Goal: Understand process/instructions: Learn how to perform a task or action

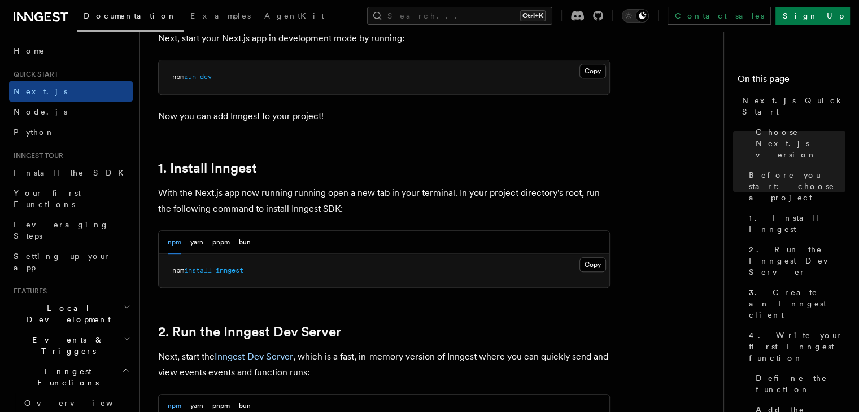
scroll to position [515, 0]
click at [594, 261] on button "Copy Copied" at bounding box center [593, 263] width 27 height 15
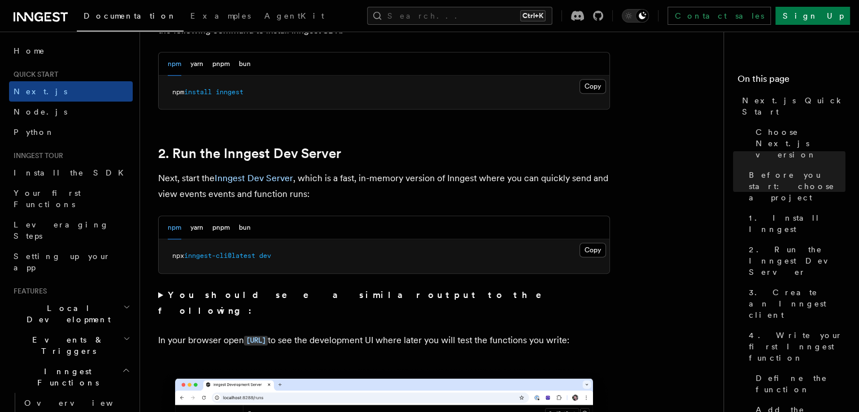
scroll to position [855, 0]
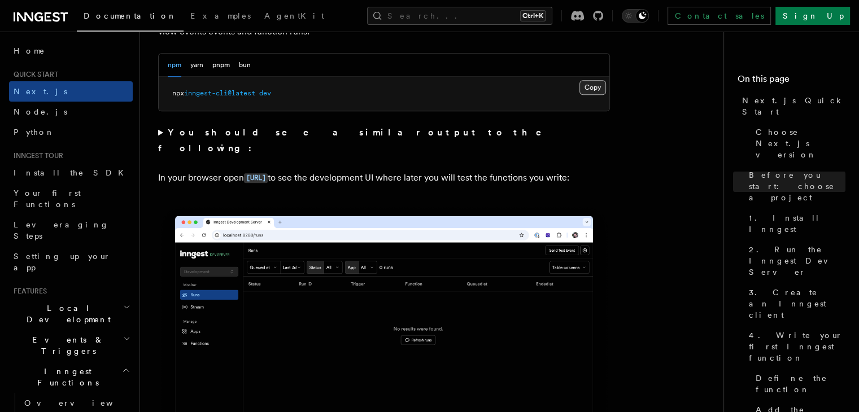
click at [592, 89] on button "Copy Copied" at bounding box center [593, 87] width 27 height 15
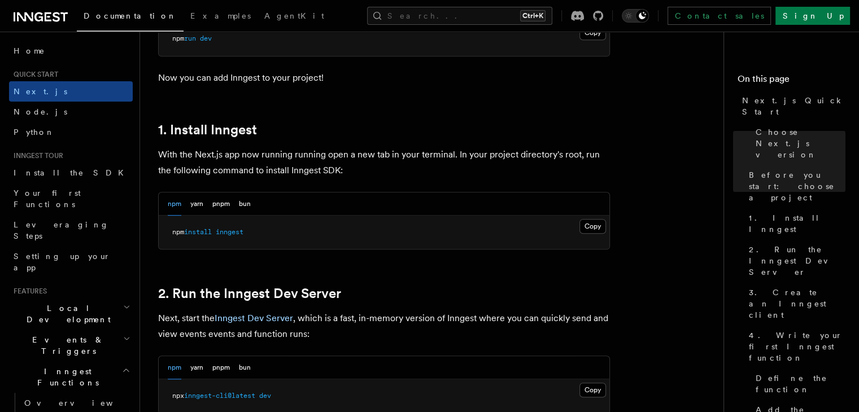
scroll to position [555, 0]
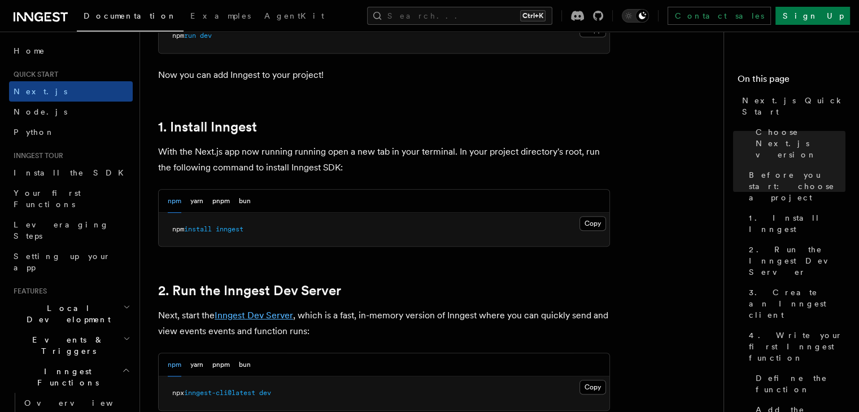
click at [230, 319] on link "Inngest Dev Server" at bounding box center [254, 315] width 79 height 11
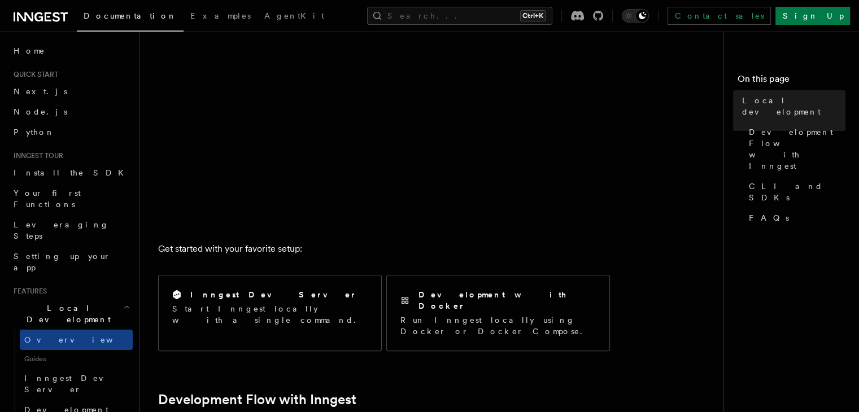
scroll to position [246, 0]
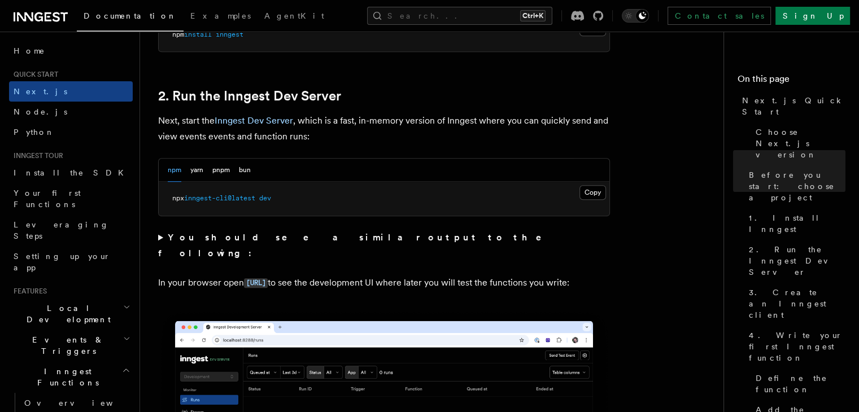
scroll to position [751, 0]
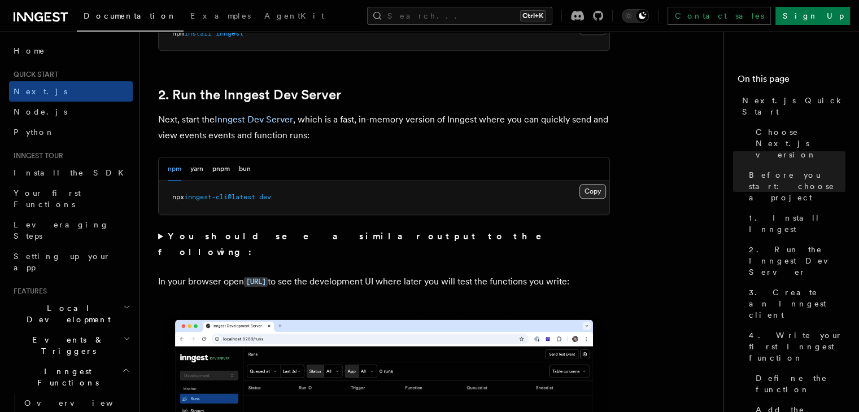
click at [589, 189] on button "Copy Copied" at bounding box center [593, 191] width 27 height 15
